Goal: Task Accomplishment & Management: Manage account settings

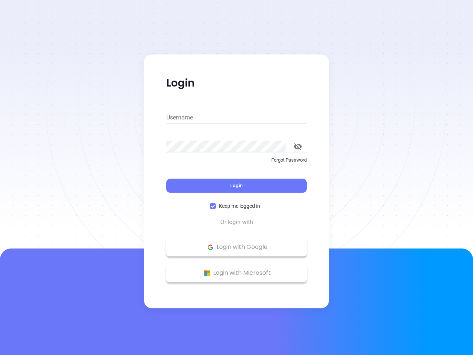
click at [236, 177] on div "Login" at bounding box center [236, 181] width 140 height 23
click at [236, 117] on input "Username" at bounding box center [236, 118] width 140 height 12
click at [298, 146] on icon "toggle password visibility" at bounding box center [298, 146] width 8 height 7
click at [236, 185] on span "Login" at bounding box center [236, 185] width 13 height 6
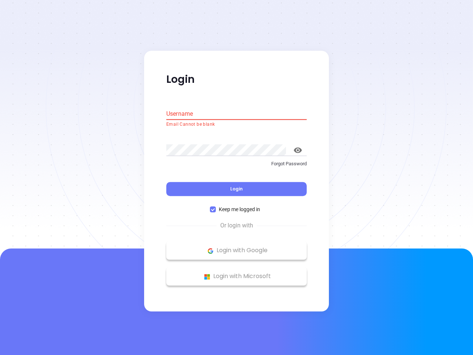
click at [236, 206] on span "Keep me logged in" at bounding box center [239, 209] width 47 height 8
click at [216, 206] on input "Keep me logged in" at bounding box center [213, 209] width 6 height 6
checkbox input "false"
click at [236, 247] on p "Login with Google" at bounding box center [236, 250] width 133 height 11
click at [236, 273] on p "Login with Microsoft" at bounding box center [236, 276] width 133 height 11
